Goal: Task Accomplishment & Management: Manage account settings

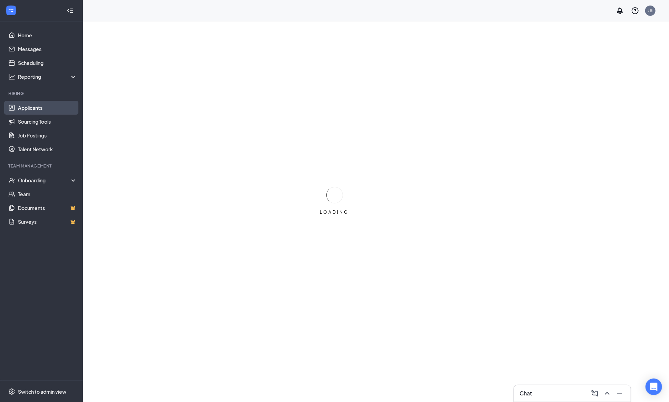
click at [26, 109] on link "Applicants" at bounding box center [47, 108] width 59 height 14
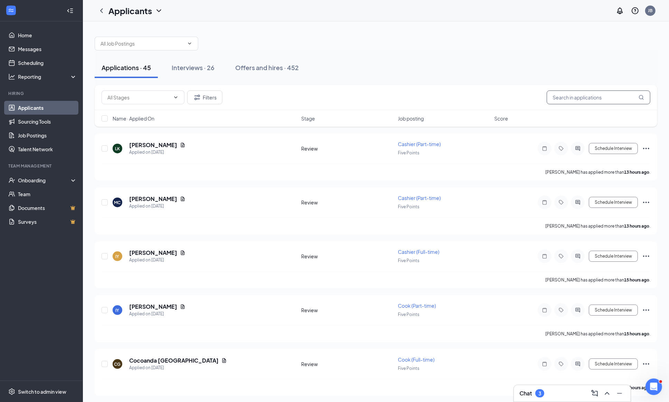
click at [571, 100] on input "text" at bounding box center [599, 98] width 104 height 14
type input "w"
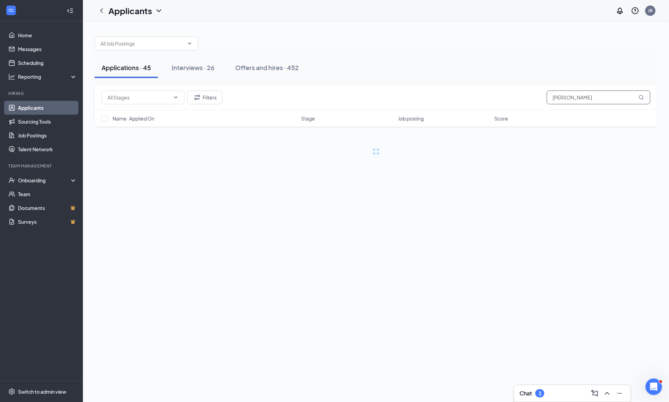
type input "[PERSON_NAME]"
click at [271, 69] on div "Offers and hires · 1 / 452" at bounding box center [290, 67] width 71 height 9
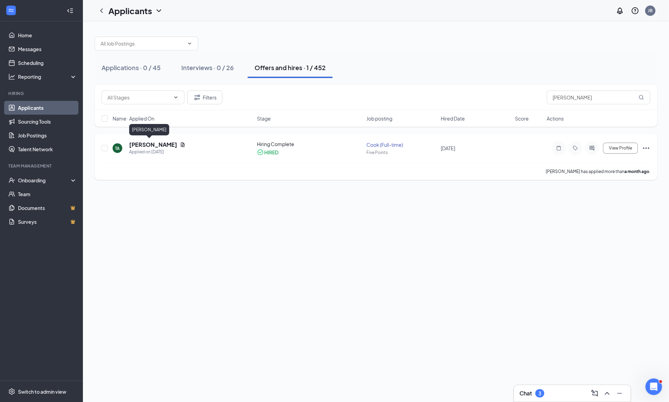
click at [138, 146] on h5 "[PERSON_NAME]" at bounding box center [153, 145] width 48 height 8
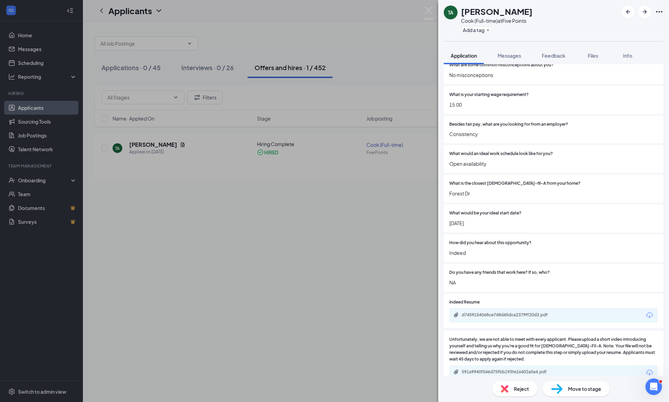
scroll to position [85, 0]
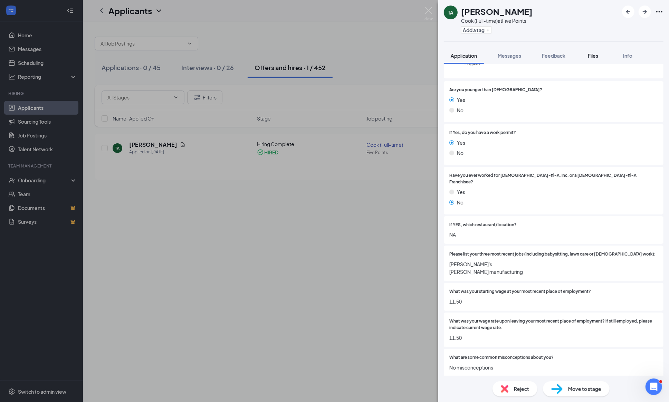
click at [599, 53] on span "Files" at bounding box center [593, 56] width 10 height 6
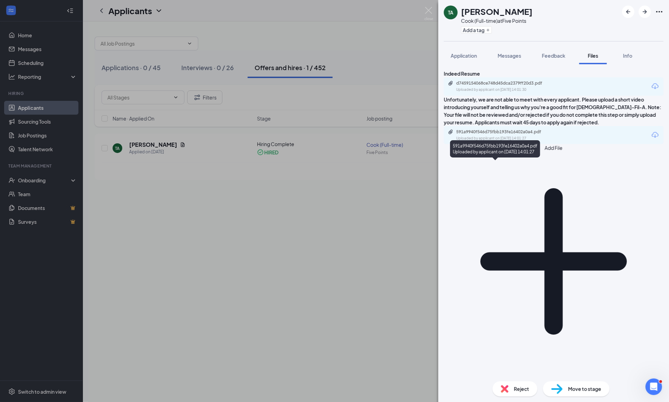
click at [535, 135] on div "591a9940f546d75fbb193fe16402a0a4.pdf" at bounding box center [505, 132] width 97 height 6
click at [554, 57] on span "Feedback" at bounding box center [554, 56] width 24 height 6
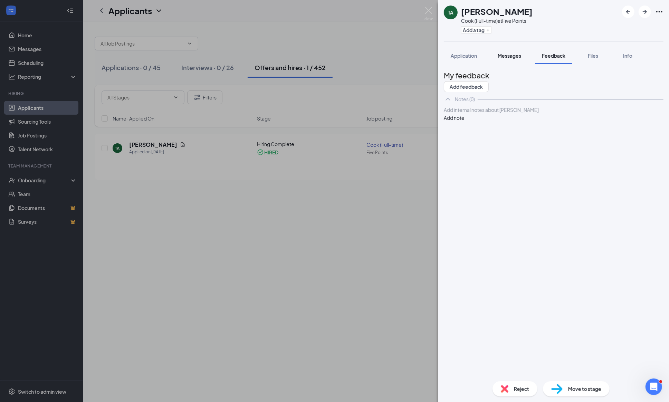
click at [513, 55] on span "Messages" at bounding box center [510, 56] width 24 height 6
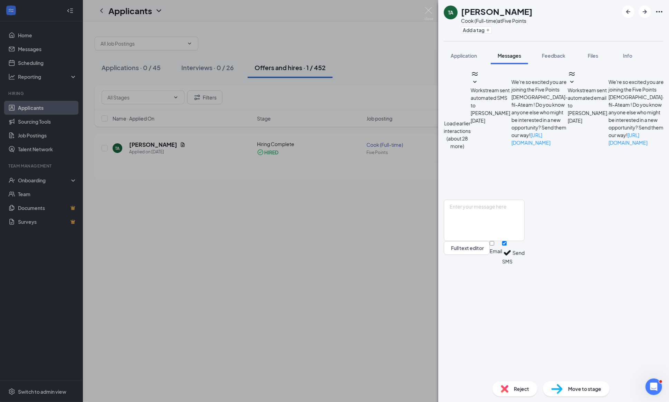
click at [471, 120] on button "Load earlier interactions (about 28 more)" at bounding box center [457, 135] width 27 height 30
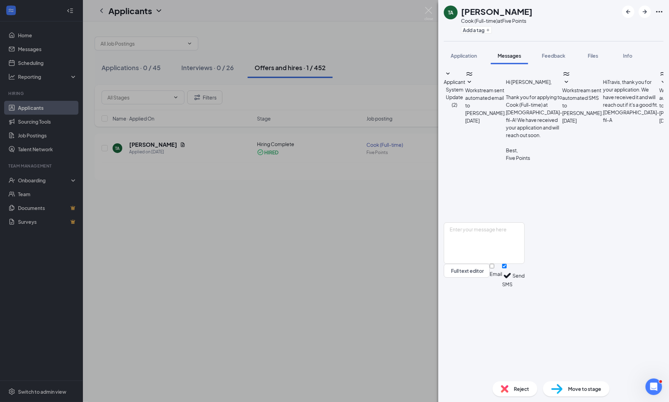
click at [466, 79] on span "Applicant System Update (2)" at bounding box center [454, 93] width 21 height 29
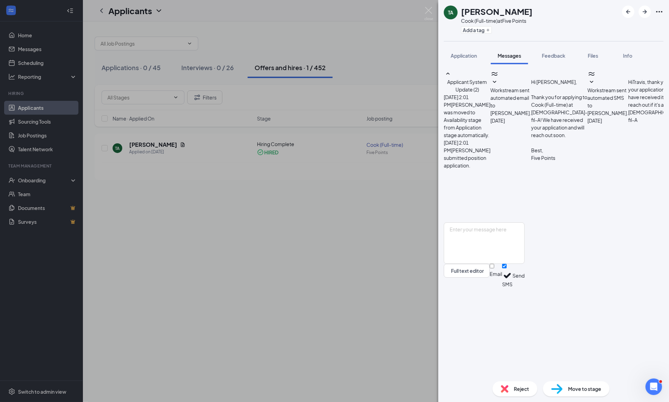
scroll to position [1141, 0]
click at [465, 55] on span "Application" at bounding box center [464, 56] width 26 height 6
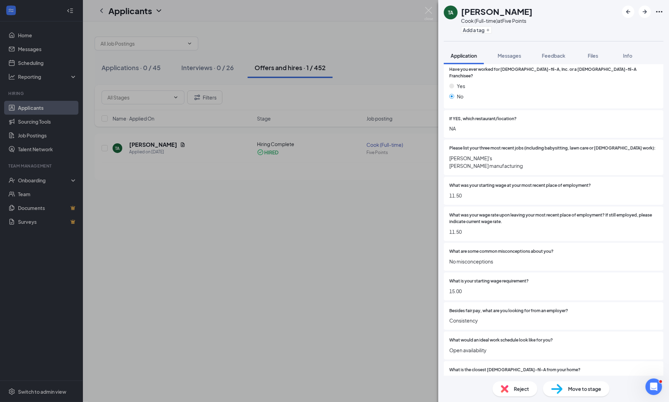
scroll to position [187, 0]
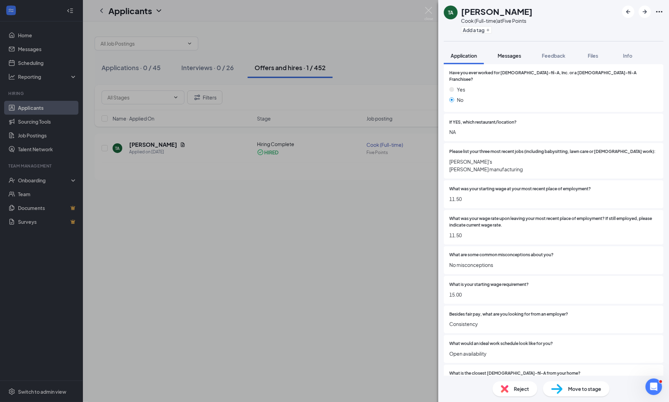
click at [509, 55] on span "Messages" at bounding box center [510, 56] width 24 height 6
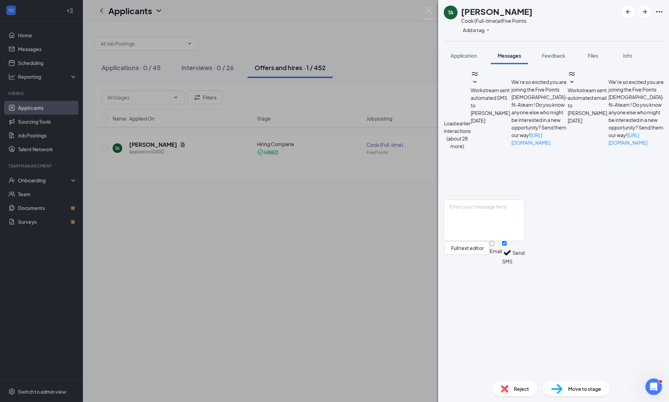
click at [471, 120] on button "Load earlier interactions (about 28 more)" at bounding box center [457, 135] width 27 height 30
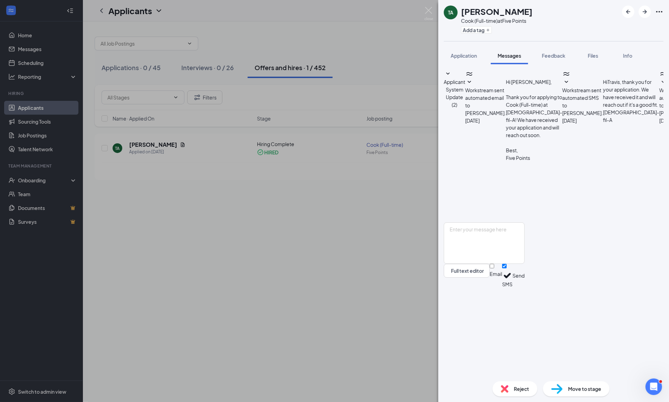
click at [466, 79] on span "Applicant System Update (2)" at bounding box center [454, 93] width 21 height 29
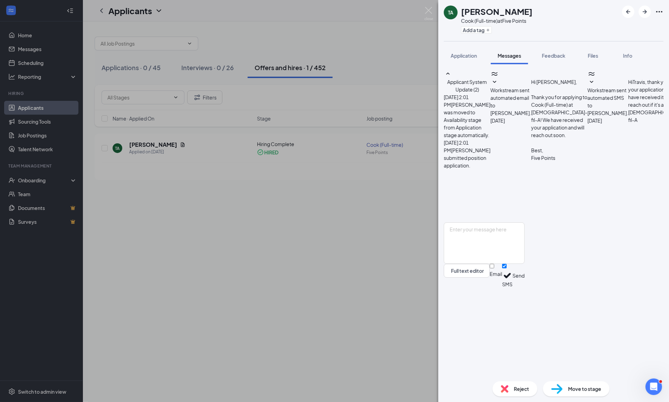
click at [452, 78] on icon "SmallChevronUp" at bounding box center [448, 74] width 8 height 8
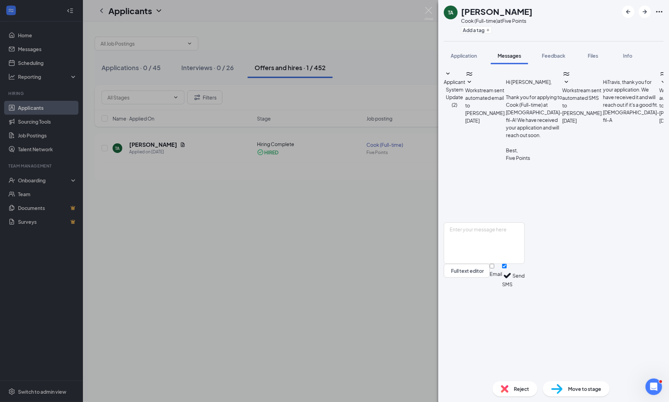
click at [452, 78] on icon "SmallChevronDown" at bounding box center [448, 74] width 8 height 8
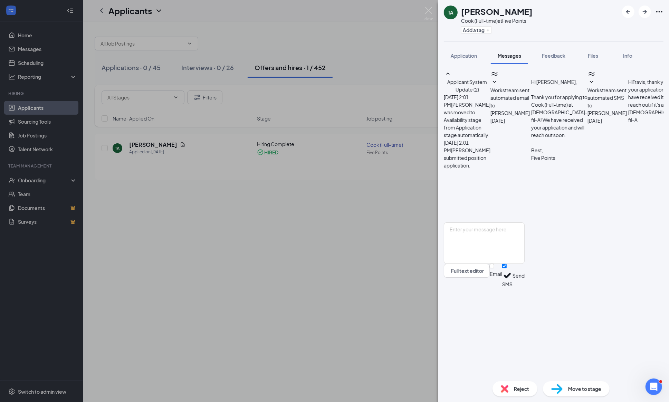
scroll to position [79, 0]
click at [465, 57] on span "Application" at bounding box center [464, 56] width 26 height 6
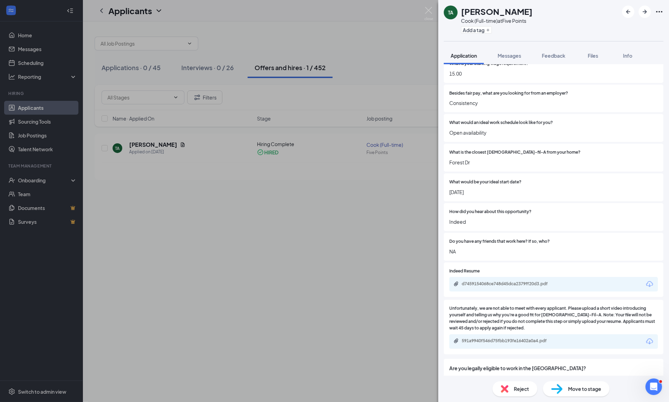
scroll to position [410, 0]
click at [599, 57] on span "Files" at bounding box center [593, 56] width 10 height 6
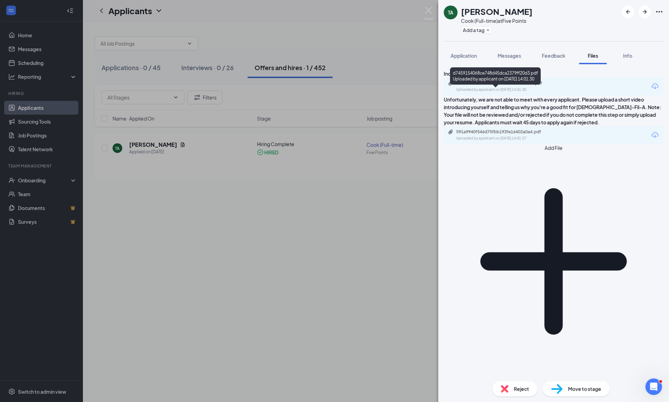
click at [530, 86] on div "d7459154068ce748d45dca2379ff20d3.pdf" at bounding box center [505, 84] width 97 height 6
click at [460, 57] on span "Application" at bounding box center [464, 56] width 26 height 6
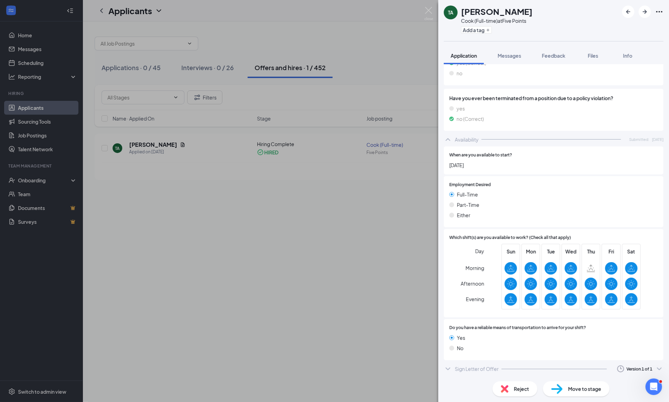
scroll to position [832, 0]
click at [31, 38] on div "TA [PERSON_NAME] [PERSON_NAME] (Full-time) at Five Points Add a tag Application…" at bounding box center [334, 201] width 669 height 402
